Goal: Transaction & Acquisition: Purchase product/service

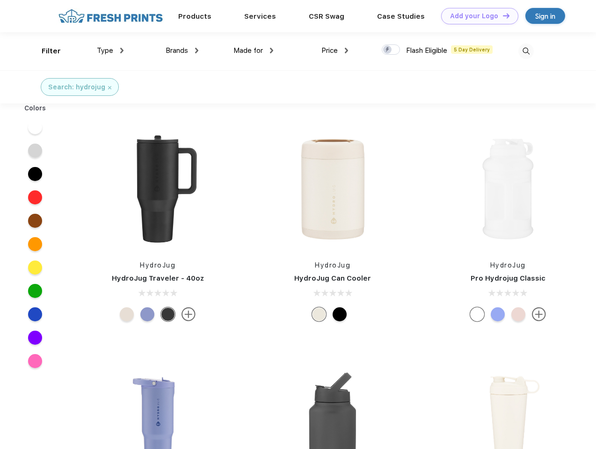
click at [476, 16] on link "Add your Logo Design Tool" at bounding box center [479, 16] width 77 height 16
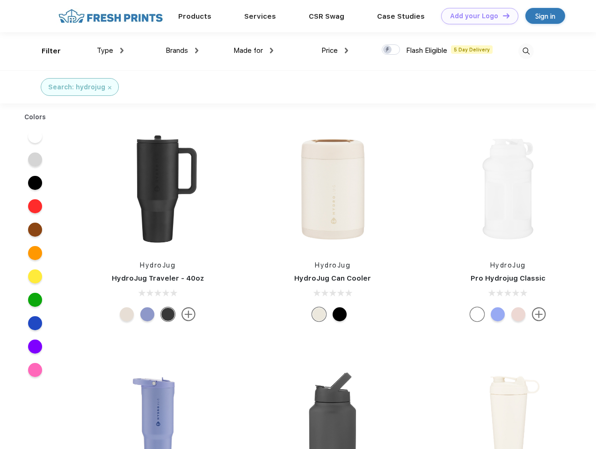
click at [0, 0] on div "Design Tool" at bounding box center [0, 0] width 0 height 0
click at [502, 15] on link "Add your Logo Design Tool" at bounding box center [479, 16] width 77 height 16
click at [45, 51] on div "Filter" at bounding box center [51, 51] width 19 height 11
click at [110, 51] on span "Type" at bounding box center [105, 50] width 16 height 8
click at [182, 51] on span "Brands" at bounding box center [177, 50] width 22 height 8
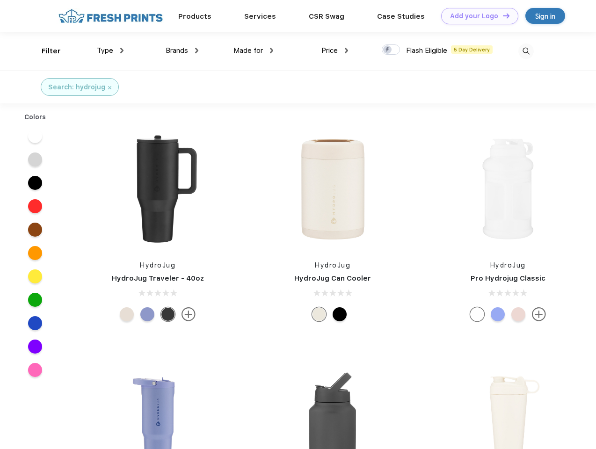
click at [253, 51] on span "Made for" at bounding box center [247, 50] width 29 height 8
click at [335, 51] on span "Price" at bounding box center [329, 50] width 16 height 8
click at [391, 50] on div at bounding box center [391, 49] width 18 height 10
click at [388, 50] on input "checkbox" at bounding box center [385, 47] width 6 height 6
click at [526, 51] on img at bounding box center [525, 50] width 15 height 15
